Goal: Check status: Check status

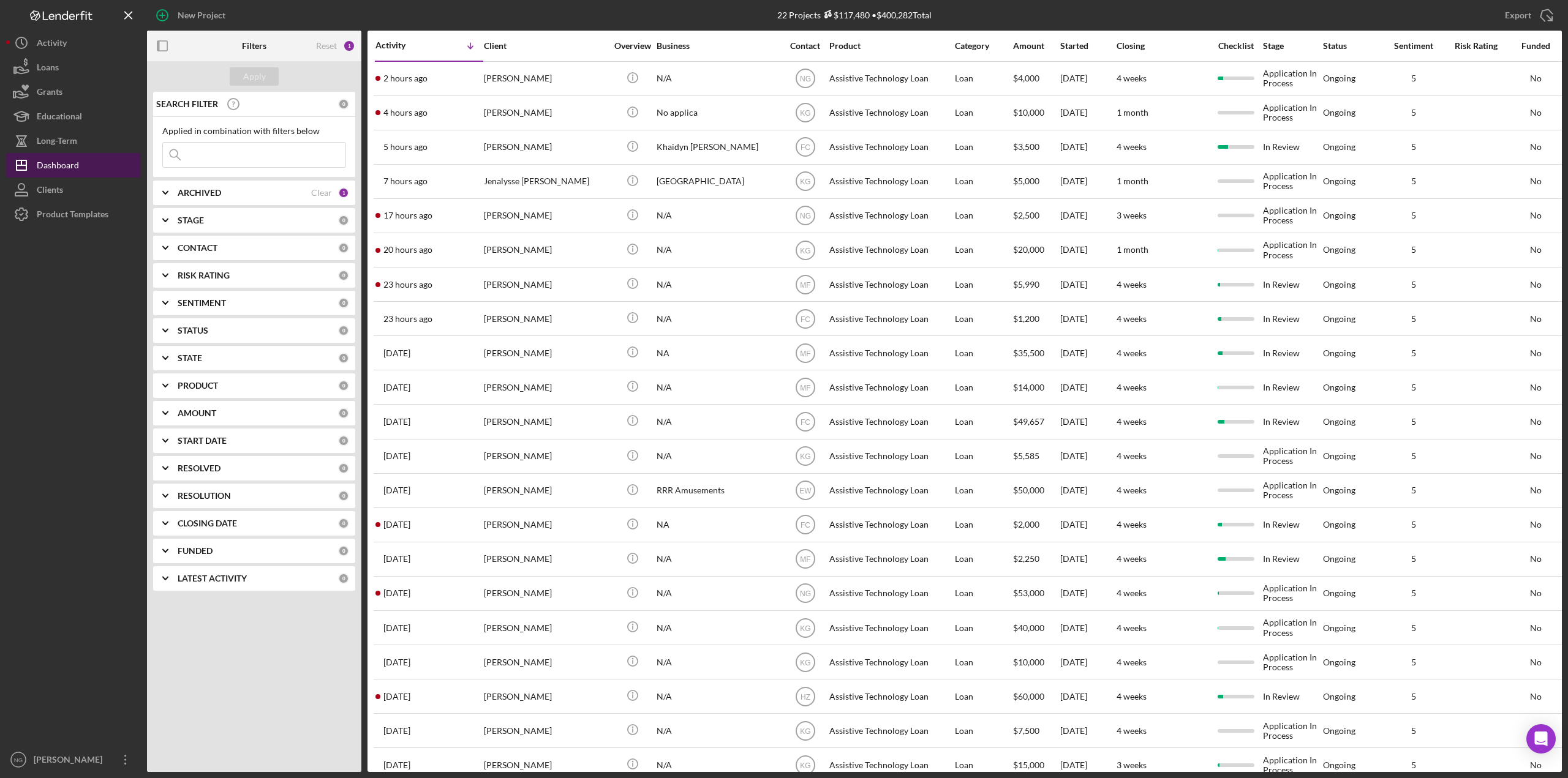
click at [65, 157] on div "Dashboard" at bounding box center [57, 167] width 42 height 28
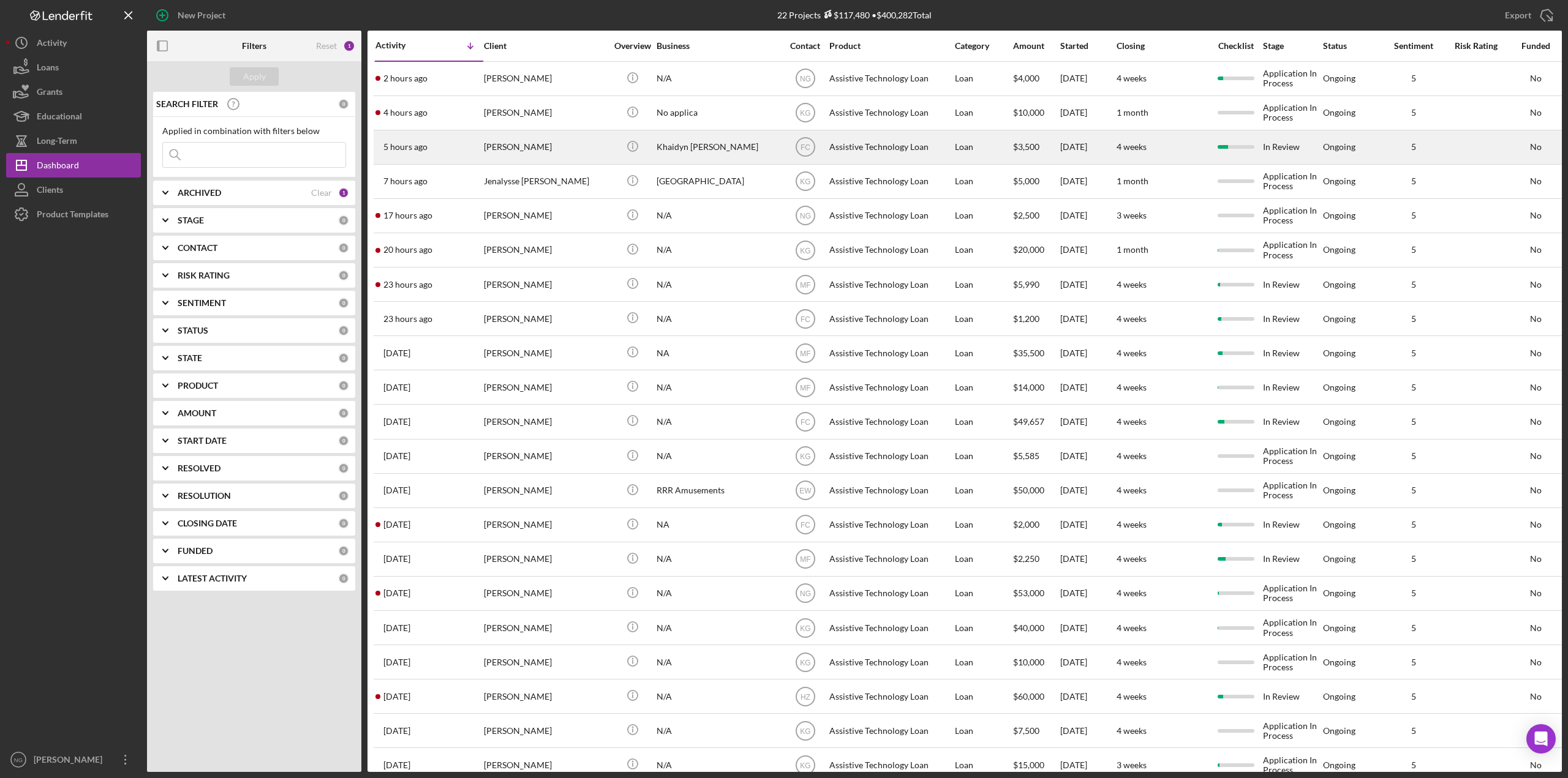
click at [749, 149] on div "Khaidyn [PERSON_NAME]" at bounding box center [717, 147] width 122 height 33
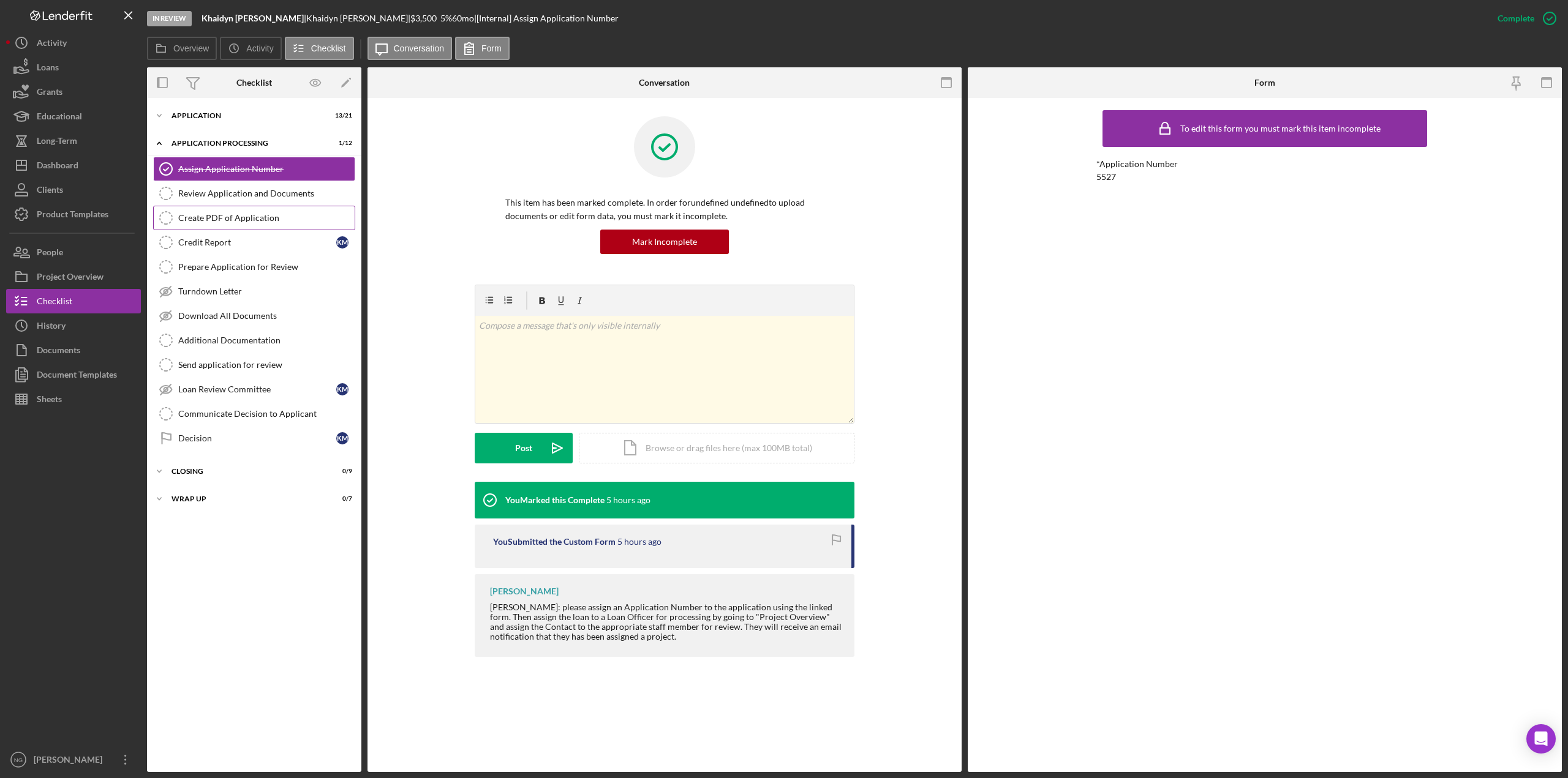
click at [232, 214] on div "Create PDF of Application" at bounding box center [266, 217] width 176 height 10
